Goal: Transaction & Acquisition: Purchase product/service

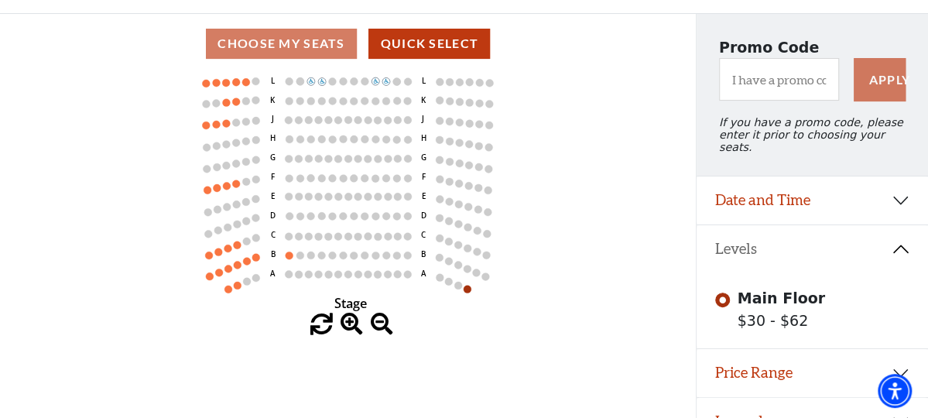
scroll to position [136, 0]
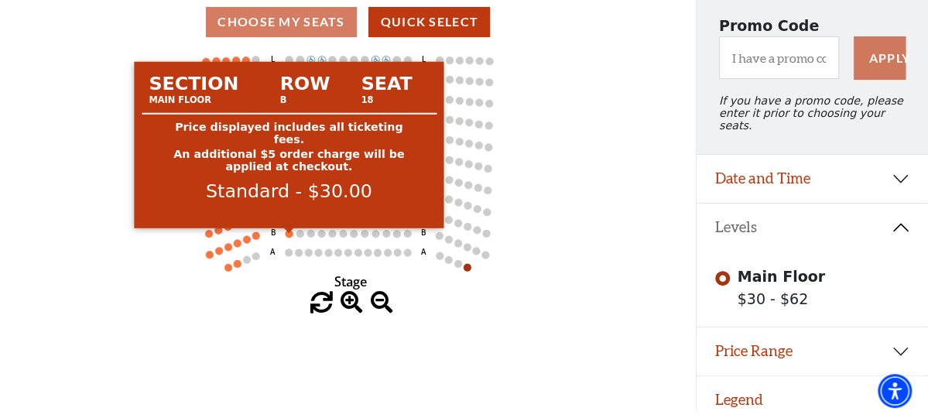
click at [288, 238] on circle at bounding box center [289, 234] width 8 height 8
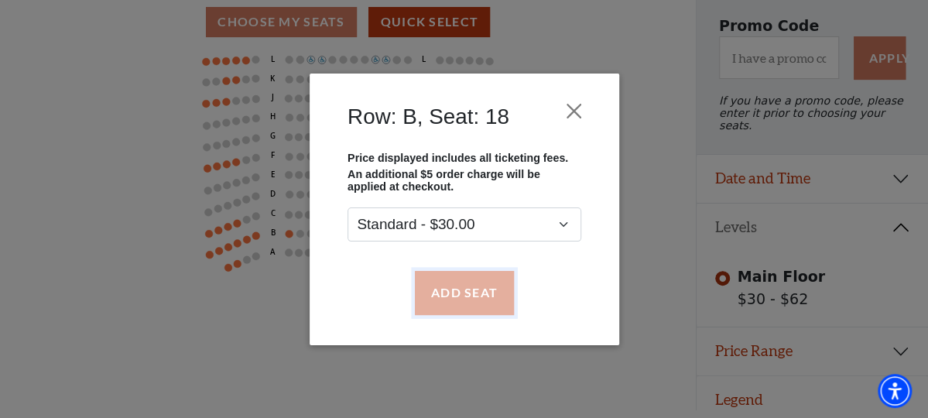
click at [472, 292] on button "Add Seat" at bounding box center [463, 292] width 99 height 43
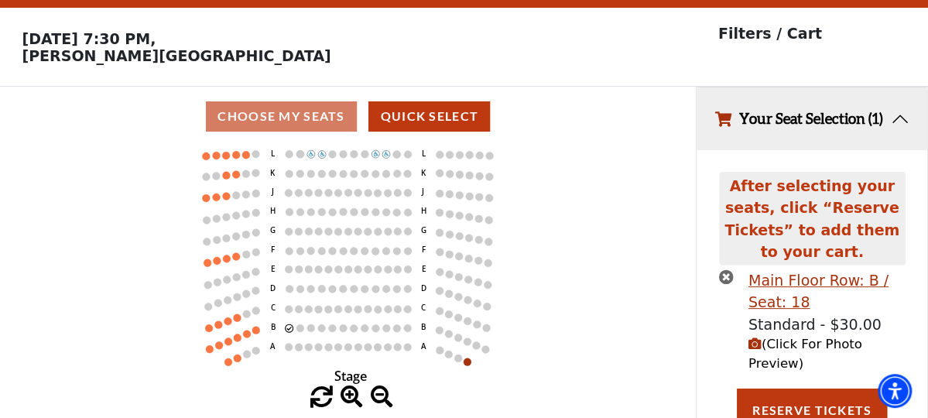
scroll to position [56, 0]
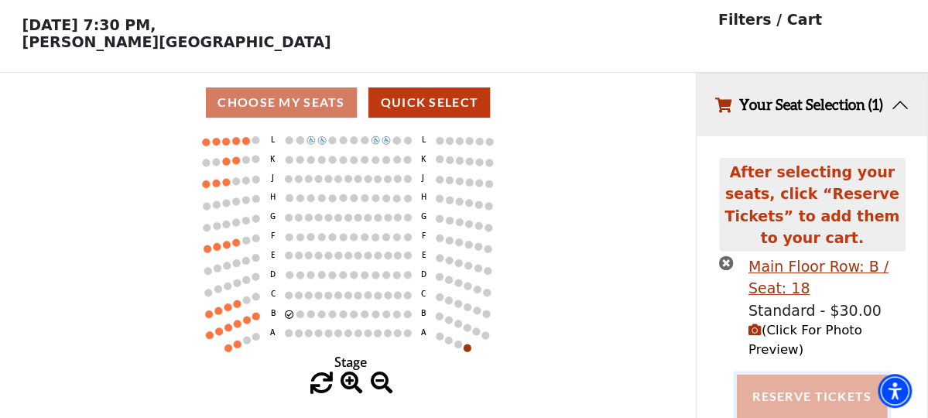
click at [800, 374] on button "Reserve Tickets" at bounding box center [812, 395] width 150 height 43
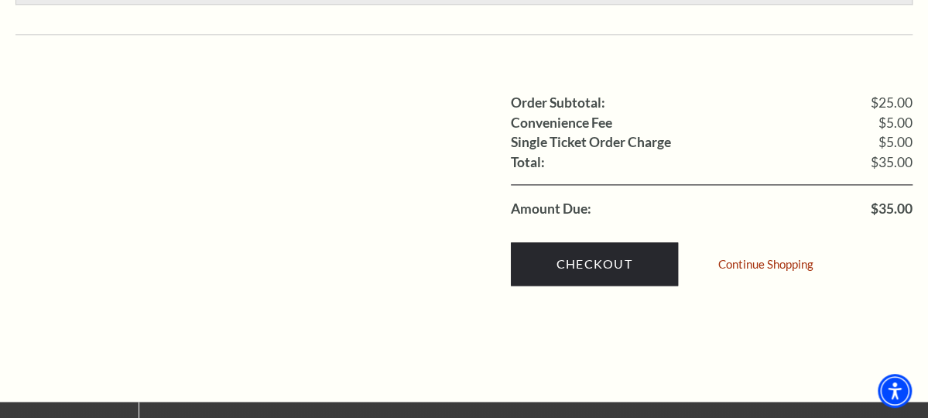
scroll to position [928, 0]
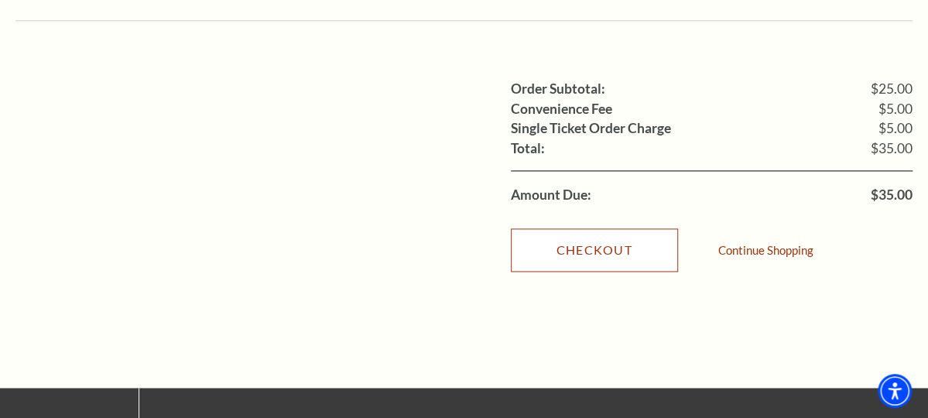
click at [591, 228] on link "Checkout" at bounding box center [594, 249] width 167 height 43
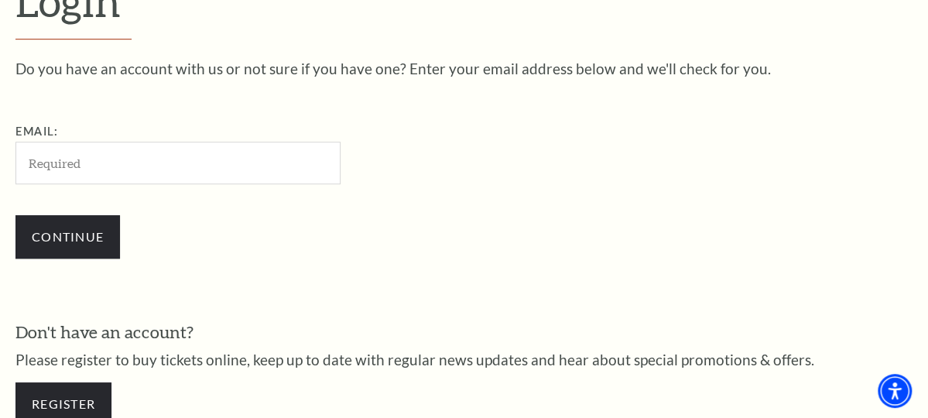
scroll to position [402, 0]
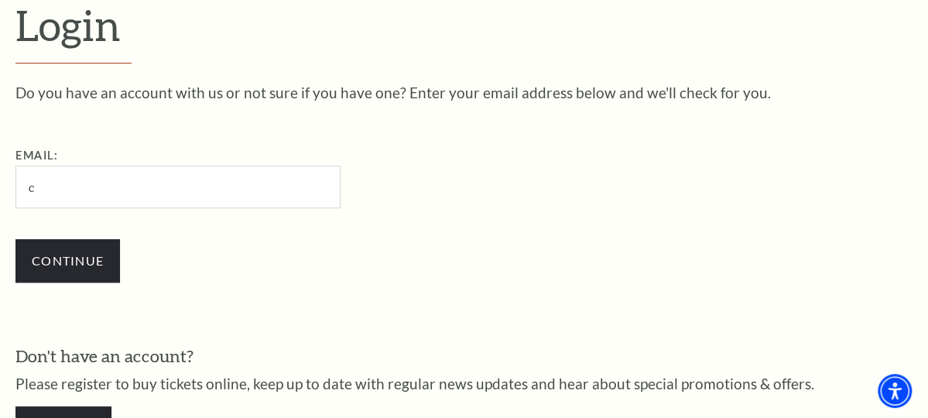
type input "cmunschtx@gmail.com"
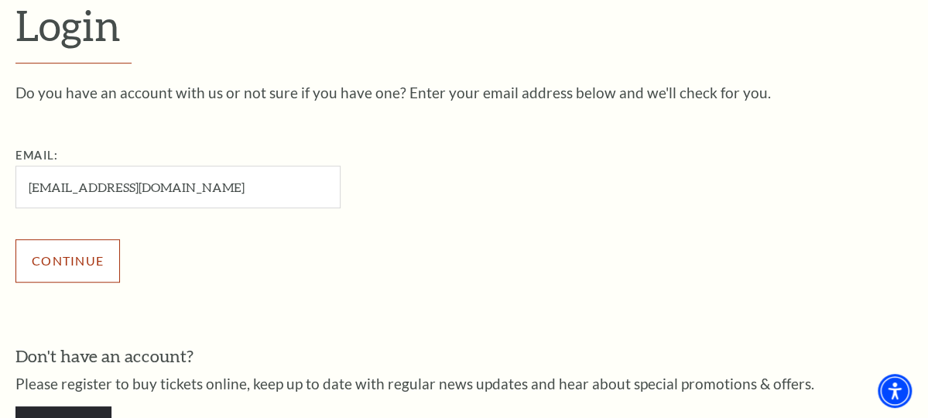
click at [60, 259] on input "Continue" at bounding box center [67, 260] width 104 height 43
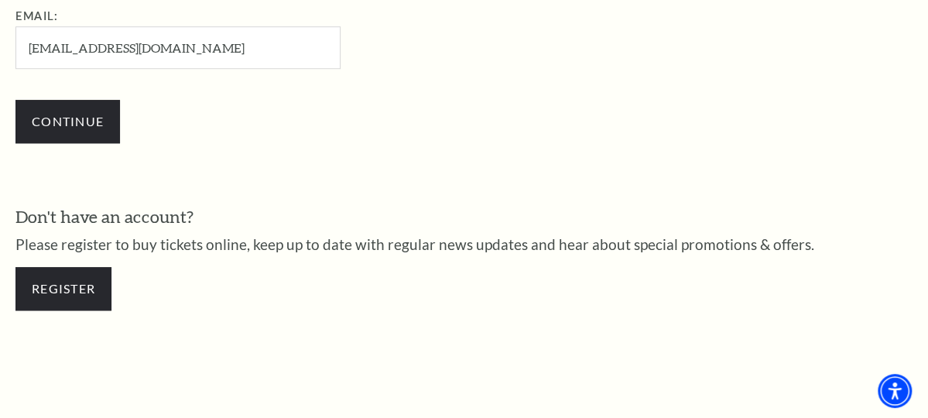
scroll to position [625, 0]
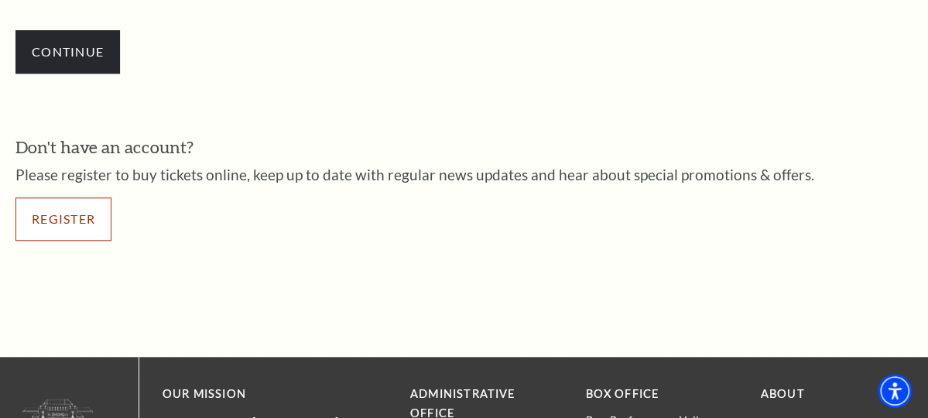
click at [42, 217] on link "Register" at bounding box center [63, 218] width 96 height 43
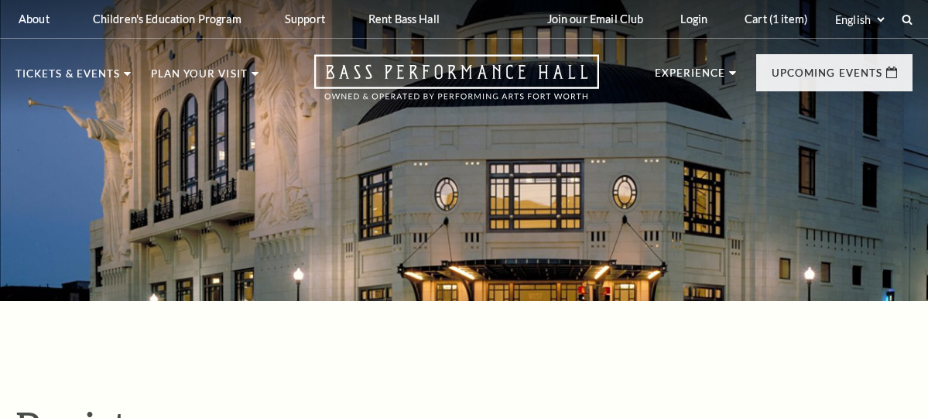
select select "1"
select select "TX"
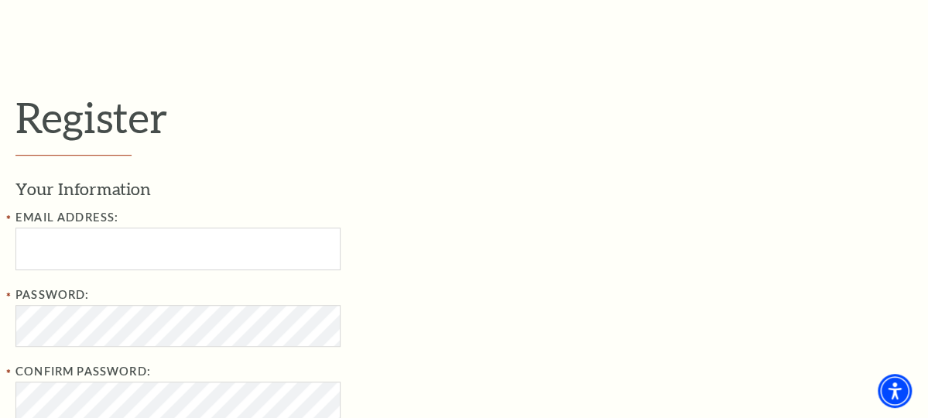
scroll to position [464, 0]
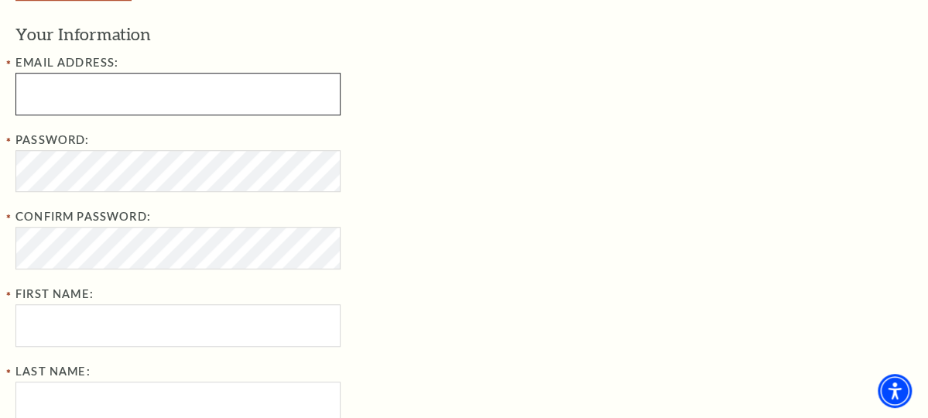
click at [40, 94] on input "Email Address:" at bounding box center [177, 94] width 325 height 43
type input "cmunschtx@gmail.com"
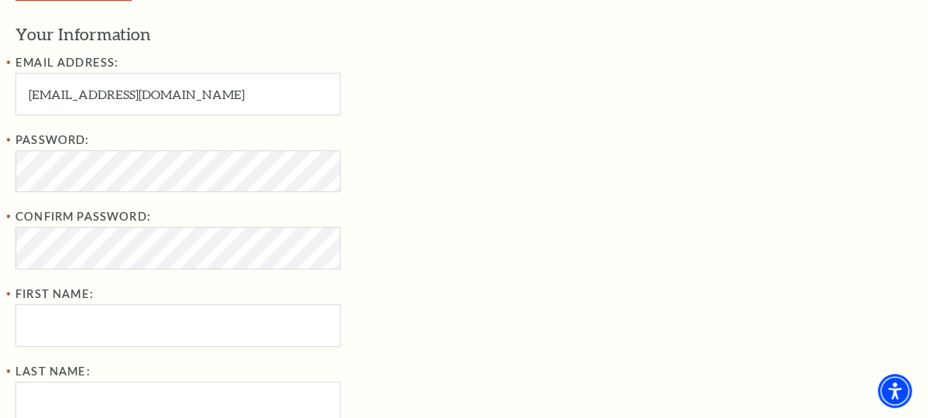
type input "Corina"
type input "Munsch"
type input "8176832761"
type input "[STREET_ADDRESS]"
type input "[GEOGRAPHIC_DATA]"
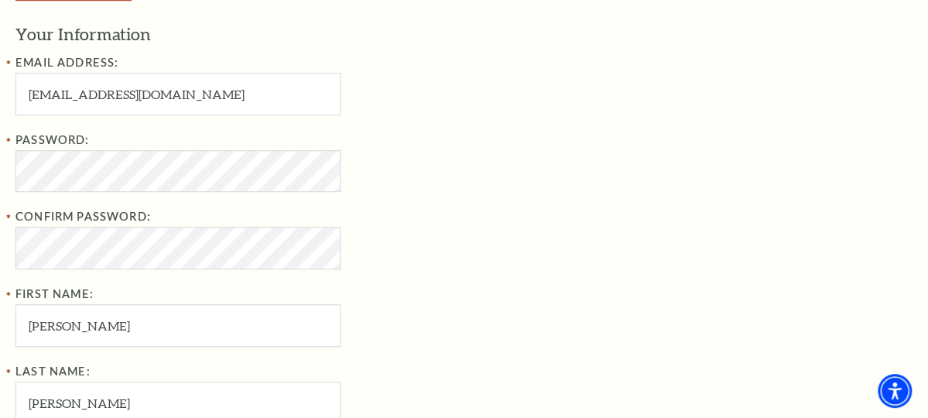
type input "76237"
type input "817-683-2761"
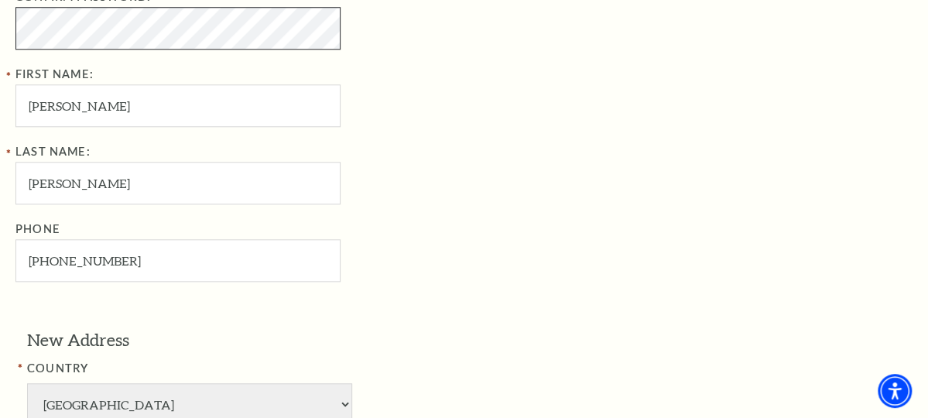
scroll to position [774, 0]
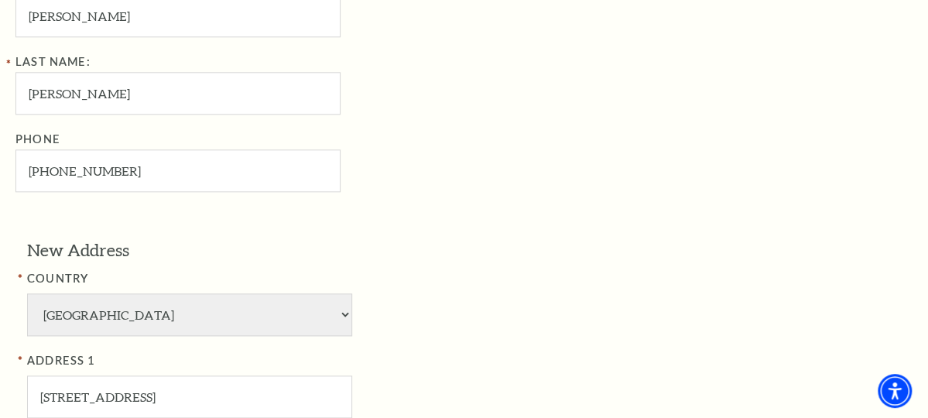
type input "76137"
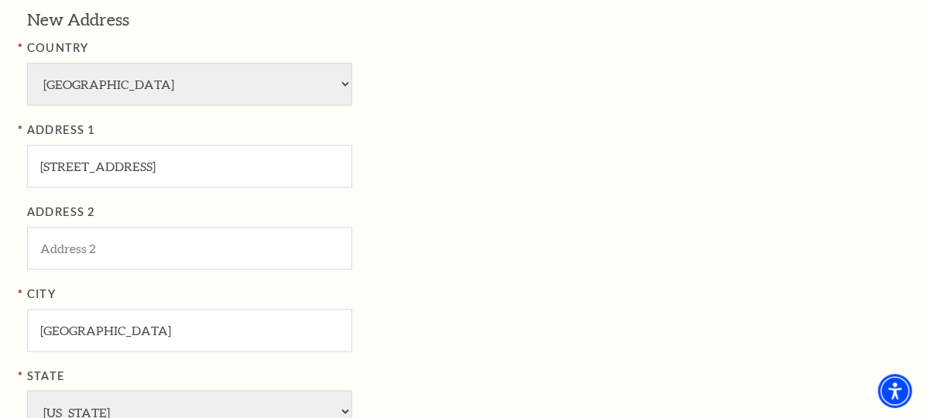
scroll to position [928, 0]
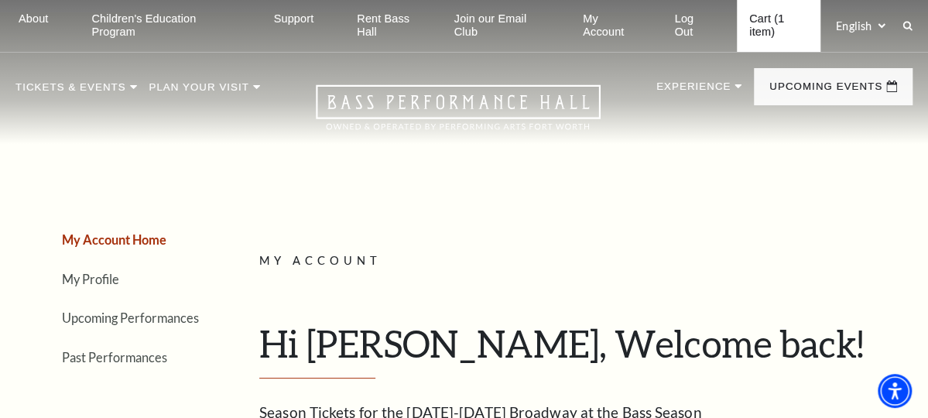
click at [754, 23] on link "Cart (1 item)" at bounding box center [779, 26] width 84 height 52
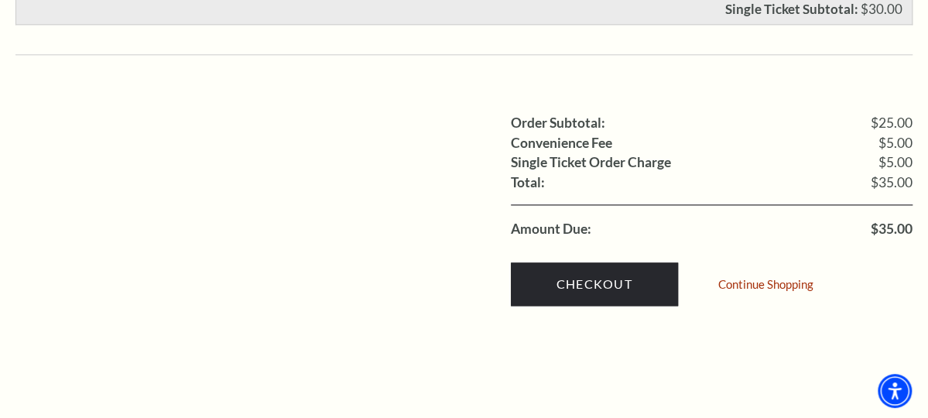
scroll to position [1006, 0]
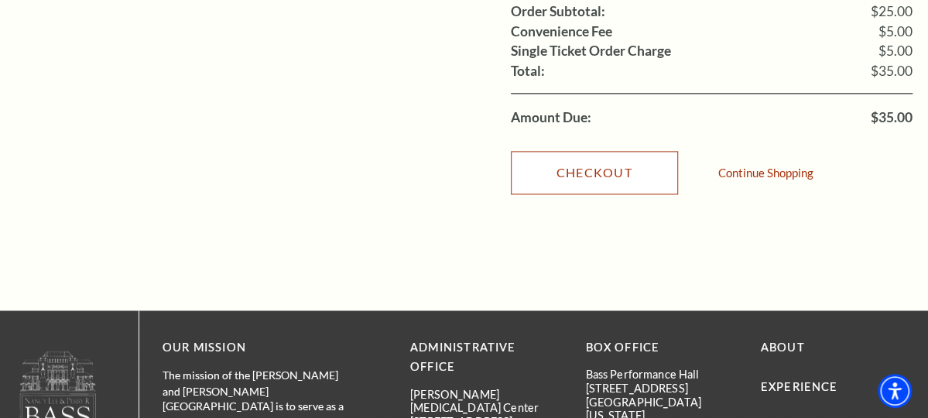
click at [601, 151] on link "Checkout" at bounding box center [594, 172] width 167 height 43
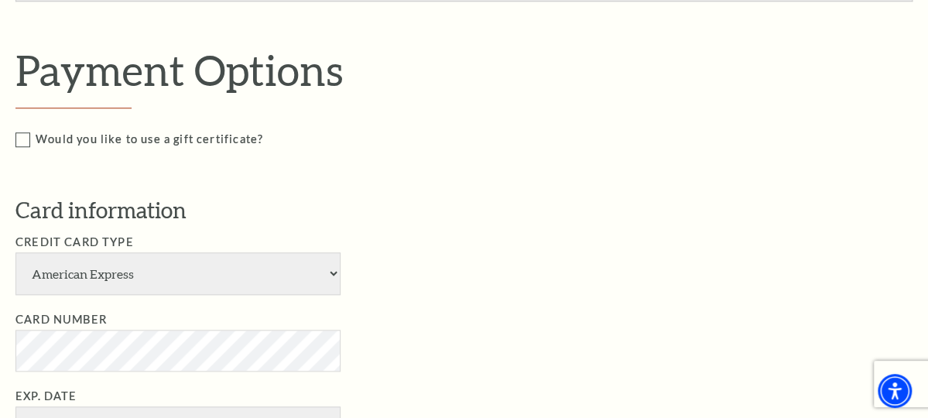
scroll to position [619, 0]
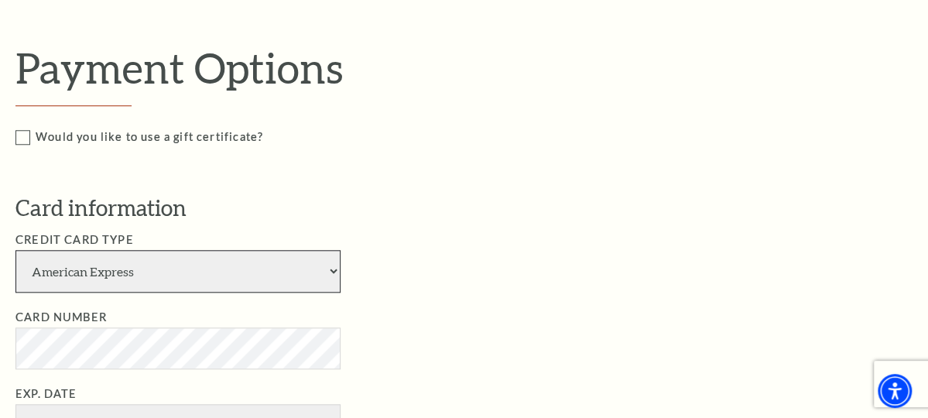
click at [119, 257] on select "American Express Visa Master Card Discover" at bounding box center [177, 271] width 325 height 43
select select "25"
click at [15, 250] on select "American Express Visa Master Card Discover" at bounding box center [177, 271] width 325 height 43
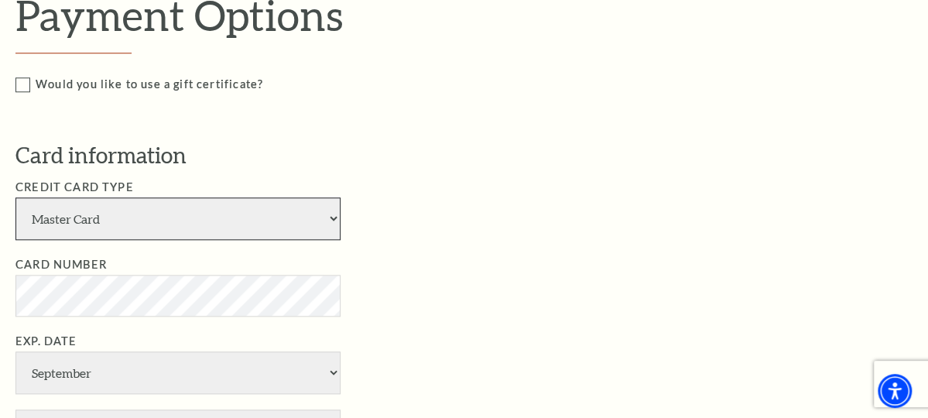
scroll to position [696, 0]
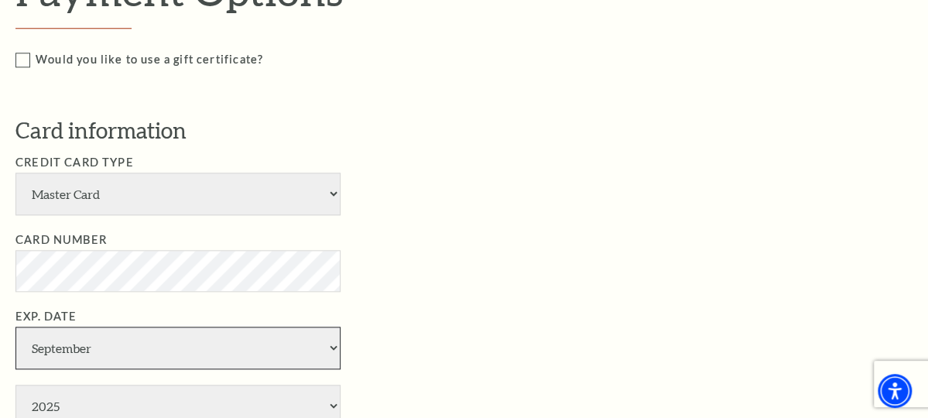
click at [103, 330] on select "January February March April May June July August September October November De…" at bounding box center [177, 347] width 325 height 43
select select "7"
click at [15, 326] on select "January February March April May June July August September October November De…" at bounding box center [177, 347] width 325 height 43
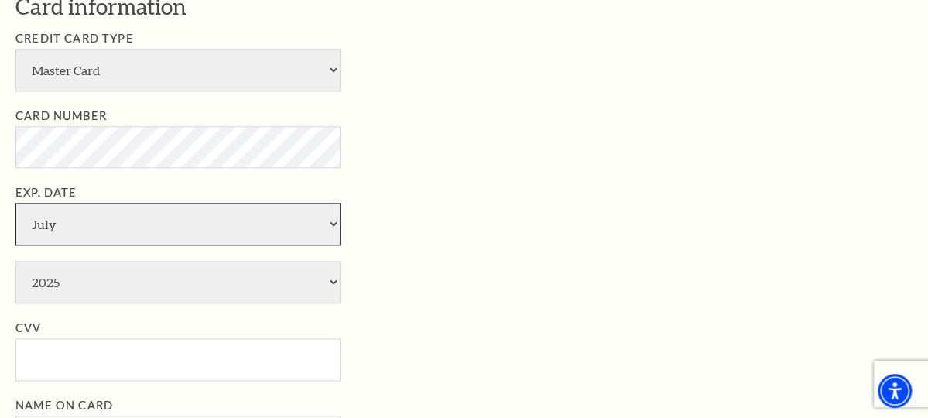
scroll to position [851, 0]
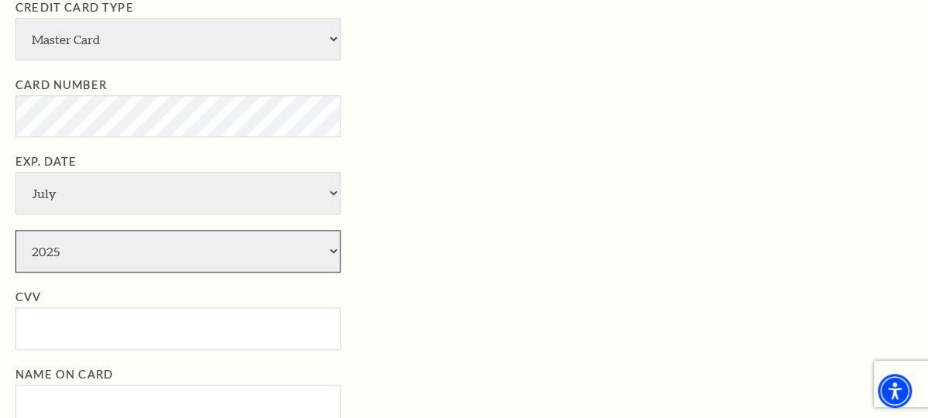
click at [98, 232] on select "2025 2026 2027 2028 2029 2030 2031 2032 2033 2034" at bounding box center [177, 251] width 325 height 43
select select "2027"
click at [15, 230] on select "2025 2026 2027 2028 2029 2030 2031 2032 2033 2034" at bounding box center [177, 251] width 325 height 43
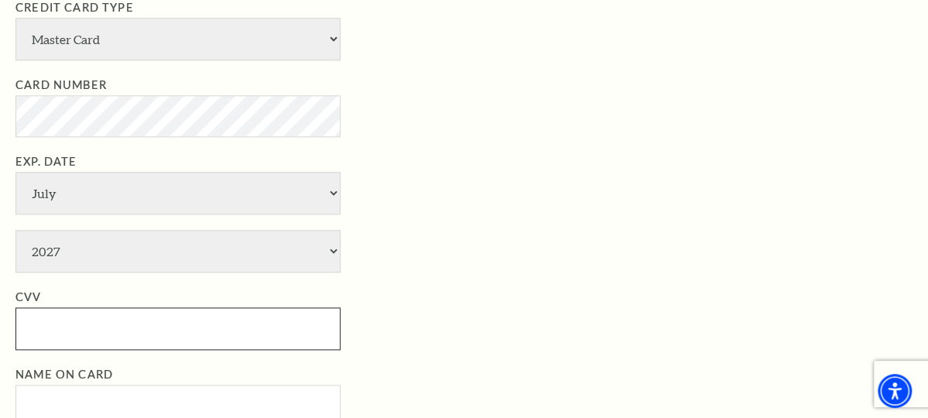
click at [43, 323] on input "CVV" at bounding box center [177, 328] width 325 height 43
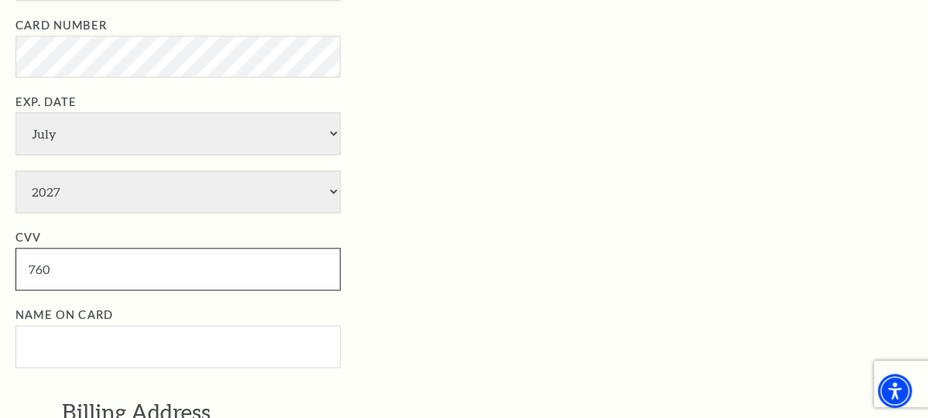
scroll to position [1006, 0]
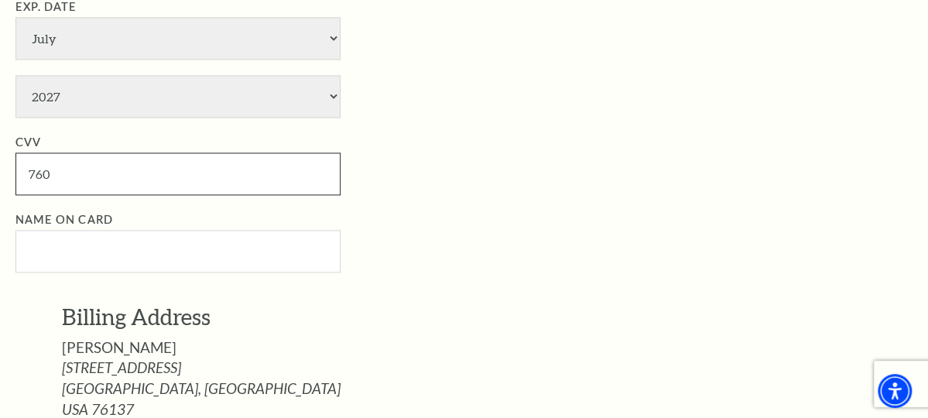
type input "760"
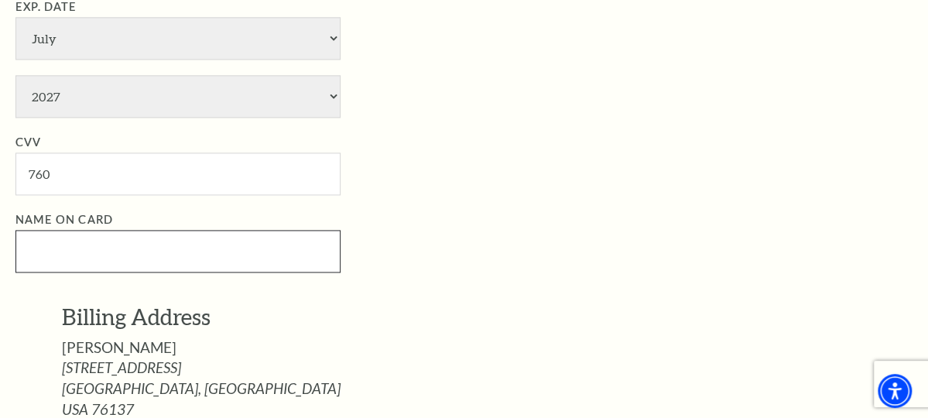
click at [37, 230] on input "Name on Card" at bounding box center [177, 251] width 325 height 43
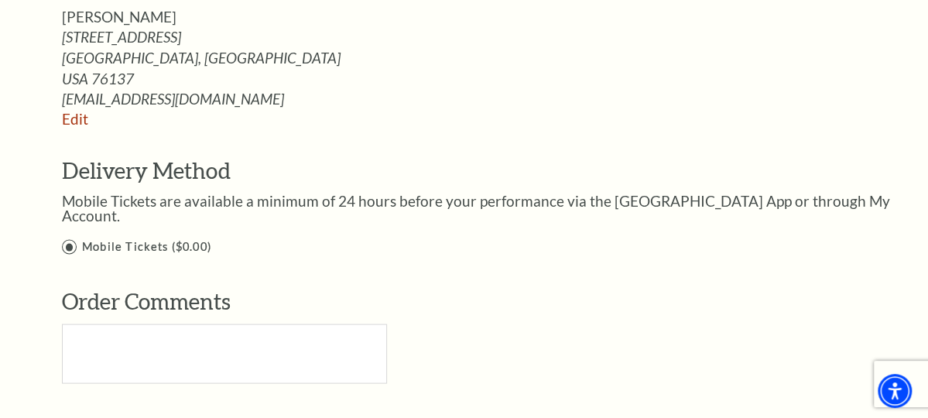
scroll to position [1393, 0]
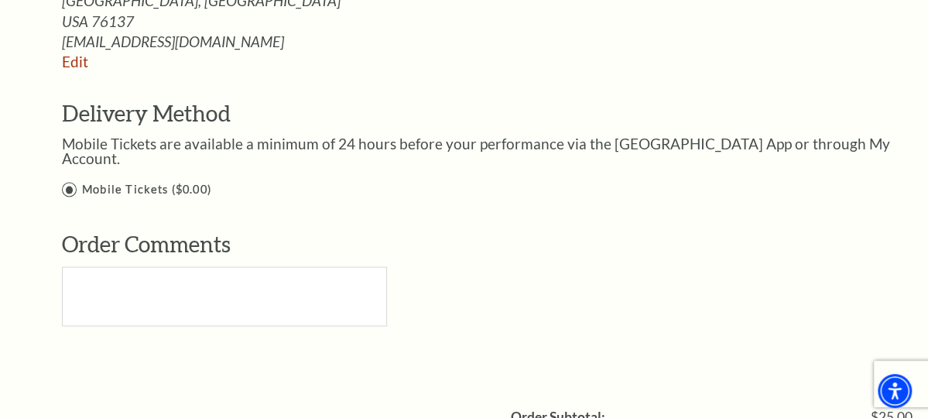
type input "[PERSON_NAME]"
click at [0, 0] on input "Ticketing Guidelines You agree to all Terms and Conditions outlined in our Tick…" at bounding box center [0, 0] width 0 height 0
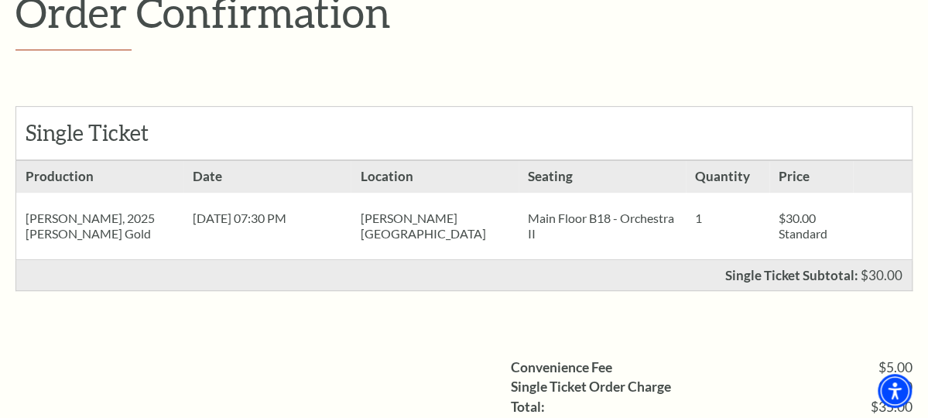
scroll to position [155, 0]
